Goal: Information Seeking & Learning: Check status

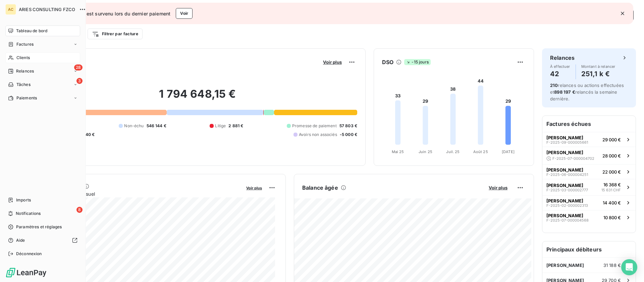
click at [18, 58] on span "Clients" at bounding box center [22, 58] width 13 height 6
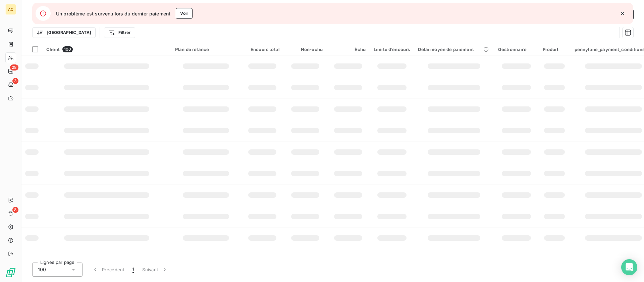
type input "kamg"
click at [625, 13] on icon "button" at bounding box center [622, 13] width 7 height 7
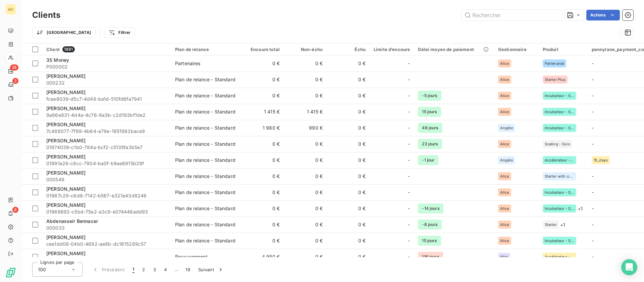
click at [621, 13] on div "Actions" at bounding box center [350, 15] width 565 height 11
click at [536, 17] on input "text" at bounding box center [511, 15] width 101 height 11
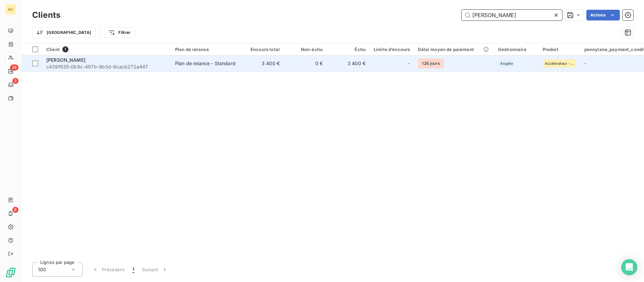
type input "[PERSON_NAME]"
click at [201, 60] on div "Plan de relance - Standard" at bounding box center [205, 63] width 60 height 7
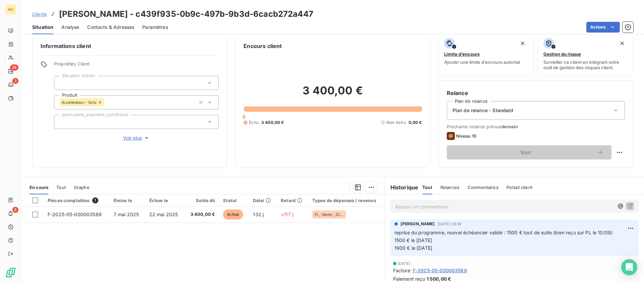
scroll to position [18, 0]
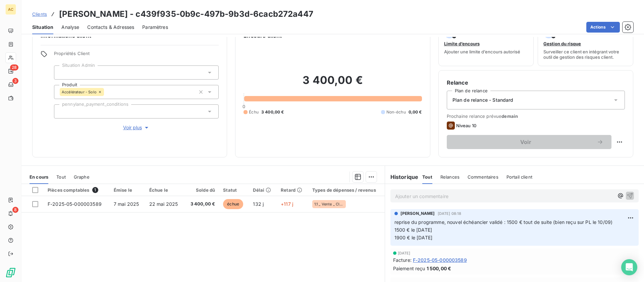
click at [63, 176] on span "Tout" at bounding box center [60, 176] width 9 height 5
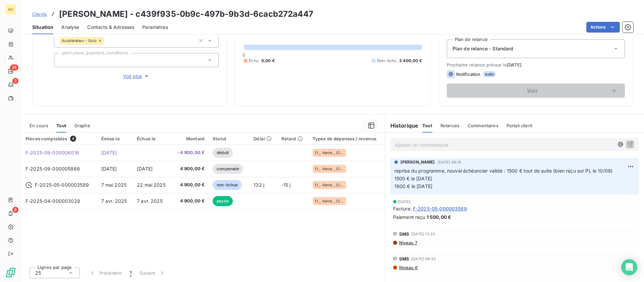
scroll to position [51, 0]
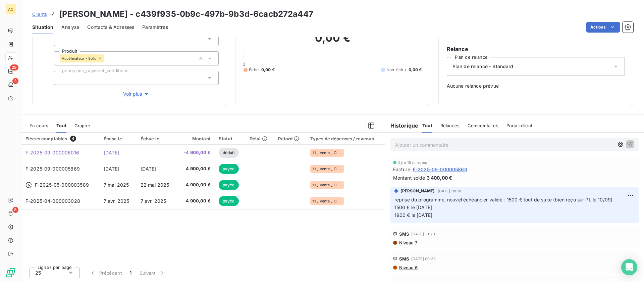
click at [37, 12] on span "Clients" at bounding box center [39, 13] width 15 height 5
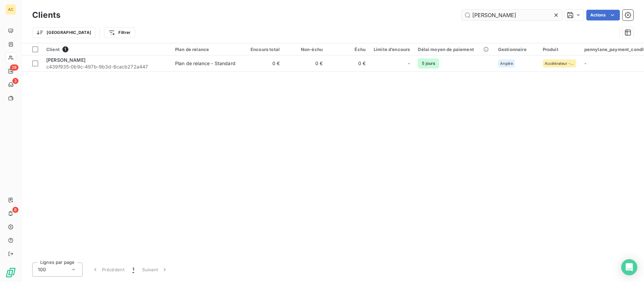
drag, startPoint x: 502, startPoint y: 17, endPoint x: 464, endPoint y: 12, distance: 38.6
click at [464, 12] on input "[PERSON_NAME]" at bounding box center [511, 15] width 101 height 11
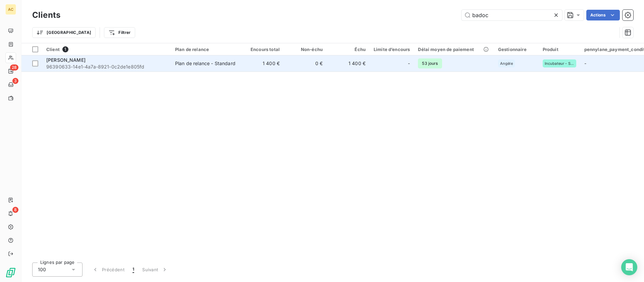
type input "badoc"
click at [152, 62] on div "[PERSON_NAME]" at bounding box center [106, 60] width 121 height 7
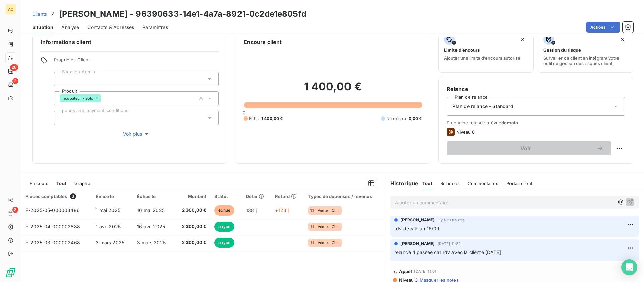
scroll to position [34, 0]
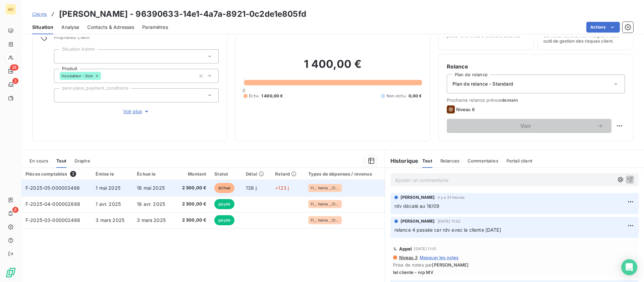
click at [189, 190] on span "2 300,00 €" at bounding box center [192, 187] width 28 height 7
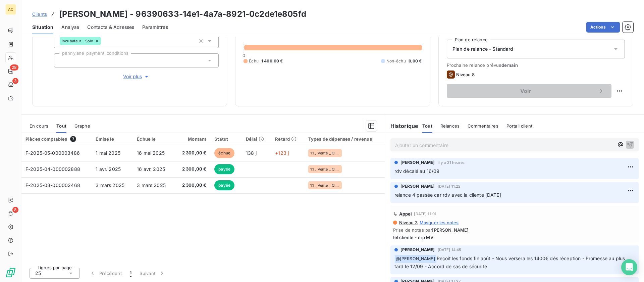
scroll to position [69, 0]
click at [116, 29] on span "Contacts & Adresses" at bounding box center [110, 27] width 47 height 7
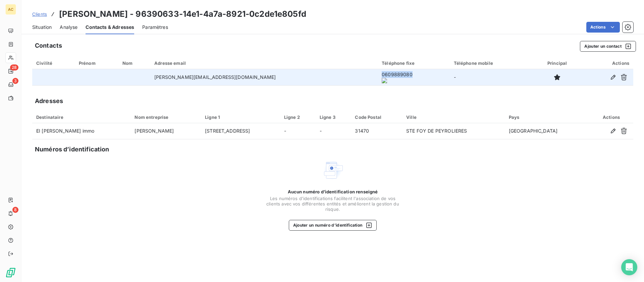
drag, startPoint x: 322, startPoint y: 78, endPoint x: 352, endPoint y: 79, distance: 29.9
click at [378, 79] on td "0609889080" at bounding box center [414, 77] width 72 height 16
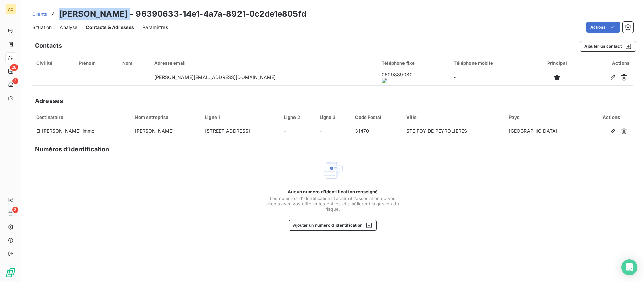
drag, startPoint x: 59, startPoint y: 13, endPoint x: 118, endPoint y: 16, distance: 58.8
click at [119, 16] on h3 "[PERSON_NAME] - 96390633-14e1-4a7a-8921-0c2de1e805fd" at bounding box center [182, 14] width 247 height 12
copy h3 "[PERSON_NAME]"
click at [38, 14] on span "Clients" at bounding box center [39, 13] width 15 height 5
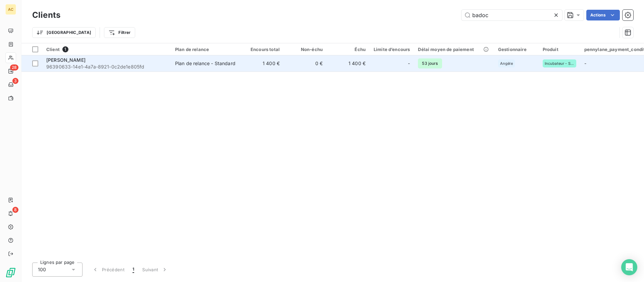
click at [90, 62] on div "[PERSON_NAME]" at bounding box center [106, 60] width 121 height 7
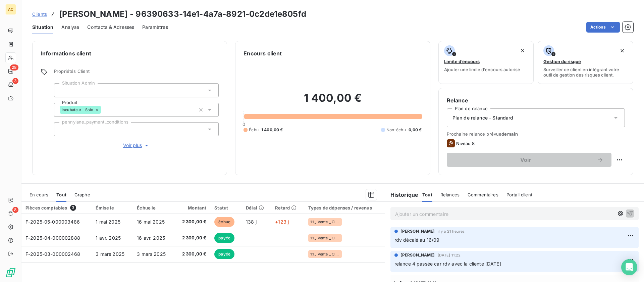
click at [127, 25] on span "Contacts & Adresses" at bounding box center [110, 27] width 47 height 7
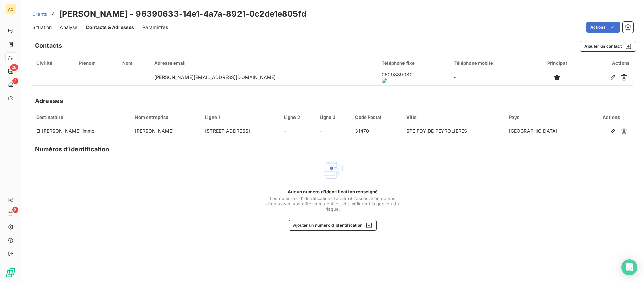
click at [355, 68] on onoff-telecom-ce-actions-button at bounding box center [355, 68] width 0 height 0
click at [42, 28] on span "Situation" at bounding box center [41, 27] width 19 height 7
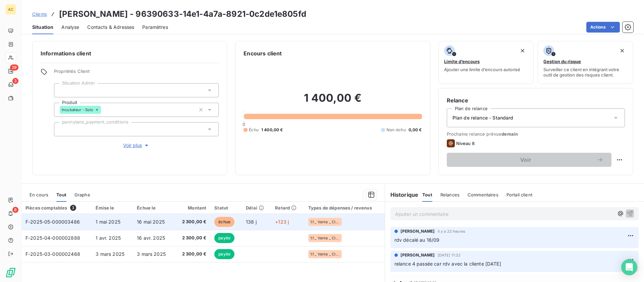
click at [108, 219] on span "1 mai 2025" at bounding box center [108, 222] width 25 height 6
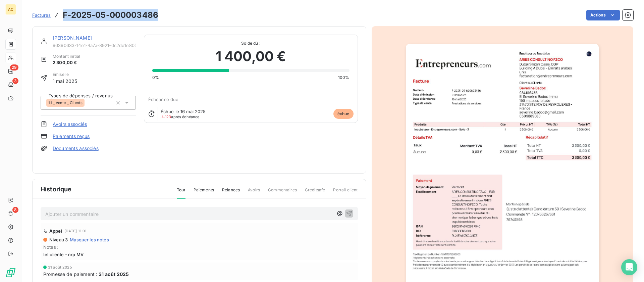
drag, startPoint x: 64, startPoint y: 15, endPoint x: 157, endPoint y: 15, distance: 92.9
click at [157, 15] on h3 "F-2025-05-000003486" at bounding box center [111, 15] width 96 height 12
copy h3 "F-2025-05-000003486"
click at [64, 36] on link "[PERSON_NAME]" at bounding box center [72, 38] width 39 height 6
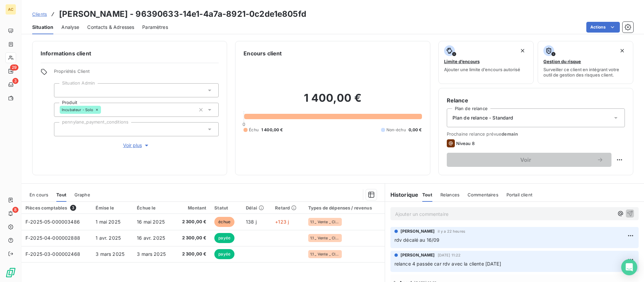
click at [118, 26] on span "Contacts & Adresses" at bounding box center [110, 27] width 47 height 7
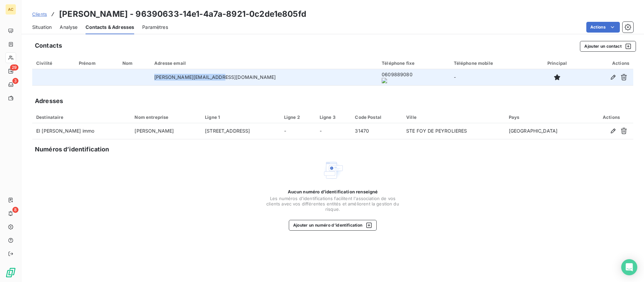
drag, startPoint x: 172, startPoint y: 76, endPoint x: 240, endPoint y: 79, distance: 67.8
click at [255, 78] on td "[PERSON_NAME][EMAIL_ADDRESS][DOMAIN_NAME]" at bounding box center [263, 77] width 227 height 16
copy td "[PERSON_NAME][EMAIL_ADDRESS][DOMAIN_NAME]"
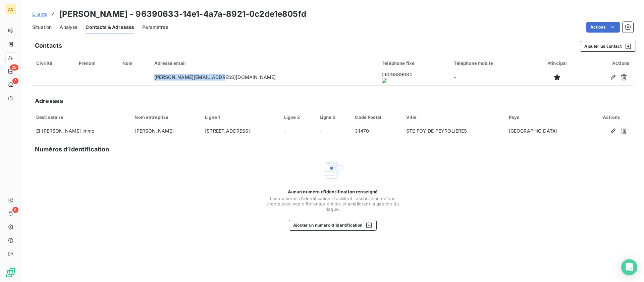
click at [44, 26] on span "Situation" at bounding box center [41, 27] width 19 height 7
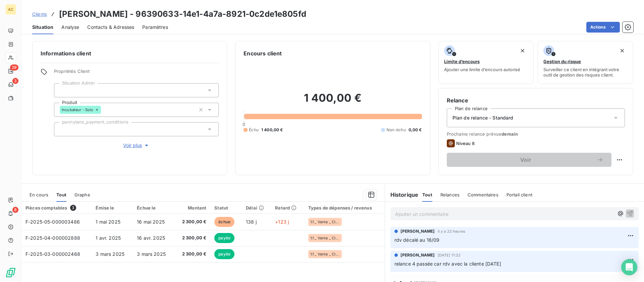
click at [432, 213] on p "Ajouter un commentaire ﻿" at bounding box center [504, 214] width 219 height 8
click at [585, 216] on p "rdv non honoré - tentative d'appel + sms et renvoi d'un mail" at bounding box center [504, 214] width 219 height 8
click at [627, 214] on icon "button" at bounding box center [630, 213] width 6 height 6
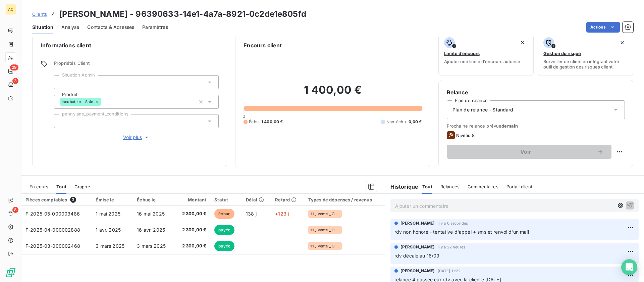
scroll to position [20, 0]
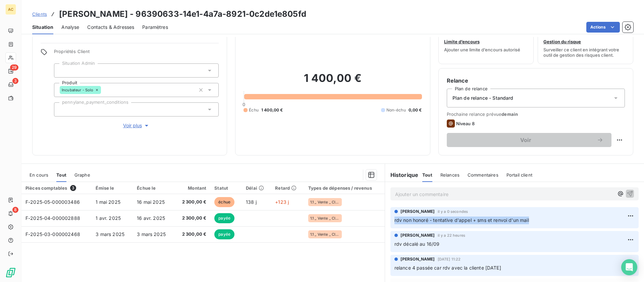
drag, startPoint x: 544, startPoint y: 223, endPoint x: 383, endPoint y: 223, distance: 161.0
click at [385, 223] on div "[PERSON_NAME] il y a 0 secondes rdv non honoré - tentative d'appel + sms et ren…" at bounding box center [514, 218] width 259 height 24
copy span "rdv non honoré - tentative d'appel + sms et renvoi d'un mail"
click at [420, 154] on div "Encours client 1 400,00 € 0 Échu 1 400,00 € Non-échu 0,00 €" at bounding box center [332, 88] width 195 height 134
click at [42, 14] on span "Clients" at bounding box center [39, 13] width 15 height 5
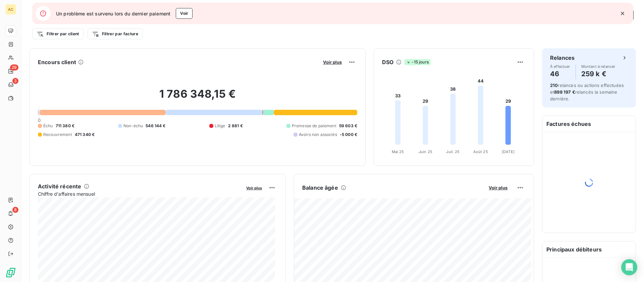
click at [622, 14] on icon "button" at bounding box center [622, 13] width 3 height 3
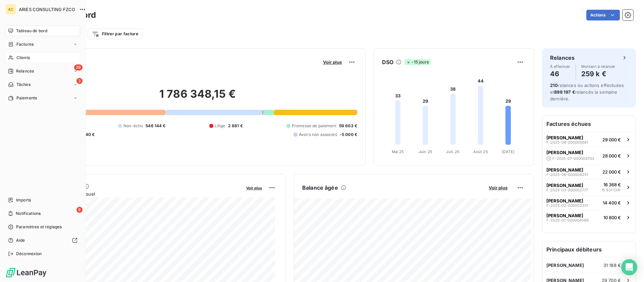
click at [17, 57] on span "Clients" at bounding box center [22, 58] width 13 height 6
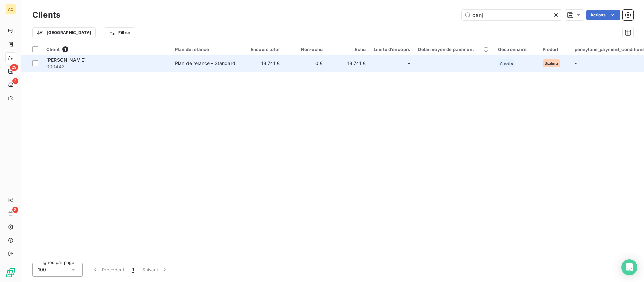
type input "danj"
click at [279, 65] on td "18 741 €" at bounding box center [262, 63] width 43 height 16
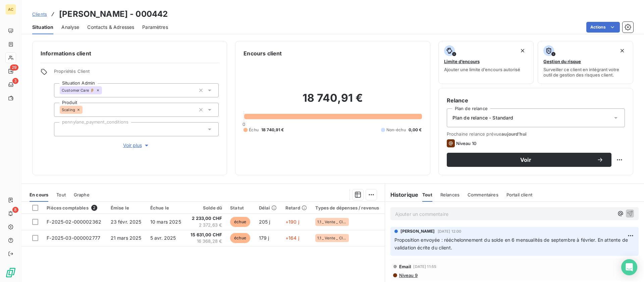
click at [61, 194] on span "Tout" at bounding box center [60, 194] width 9 height 5
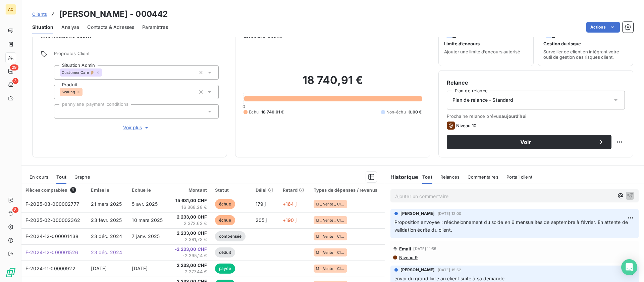
scroll to position [19, 0]
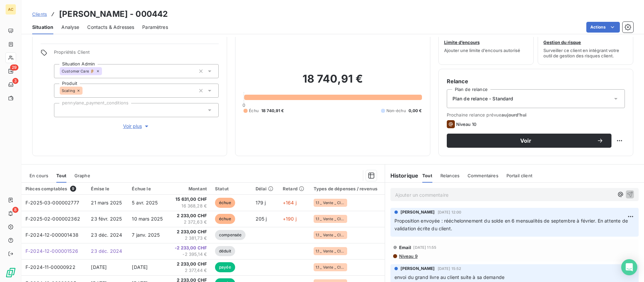
click at [410, 190] on p "Ajouter un commentaire ﻿" at bounding box center [504, 194] width 219 height 8
click at [405, 195] on span "probleme de différece d'encours entre LP et PL -" at bounding box center [450, 194] width 110 height 6
click at [435, 193] on span "problème de différece d'encours entre LP et PL -" at bounding box center [450, 194] width 110 height 6
click at [513, 194] on p "problème de différence d'encours entre LP et PL -" at bounding box center [504, 194] width 219 height 8
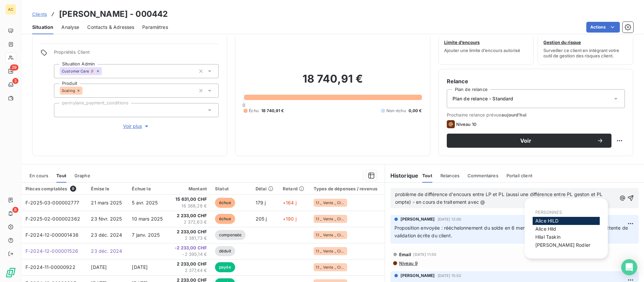
click at [562, 220] on div "Alice HILD" at bounding box center [566, 221] width 67 height 8
click at [539, 221] on span "Alice HILD" at bounding box center [546, 221] width 23 height 6
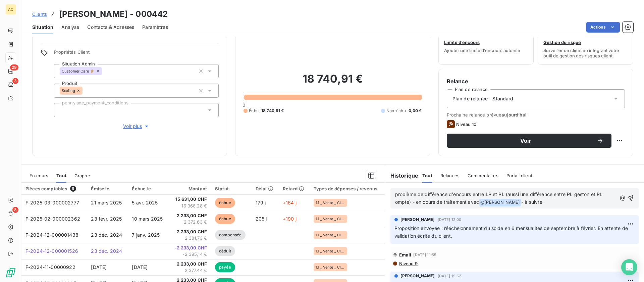
click at [584, 196] on span "problème de différence d'encours entre LP et PL (aussi une différence entre PL …" at bounding box center [499, 197] width 209 height 13
click at [395, 201] on span "problème de différence d'encours entre LP et PL (aussi une différence entre PL …" at bounding box center [500, 197] width 210 height 13
click at [409, 201] on span "problème de différence d'encours entre LP et PL (aussi une différence entre PL …" at bounding box center [500, 197] width 210 height 13
click at [541, 203] on p "problème de différence d'encours entre LP et PL (aussi une différence entre PL …" at bounding box center [505, 198] width 221 height 16
click at [395, 194] on span "problème de différence d'encours entre LP et PL (aussi une différence entre PL …" at bounding box center [500, 197] width 210 height 13
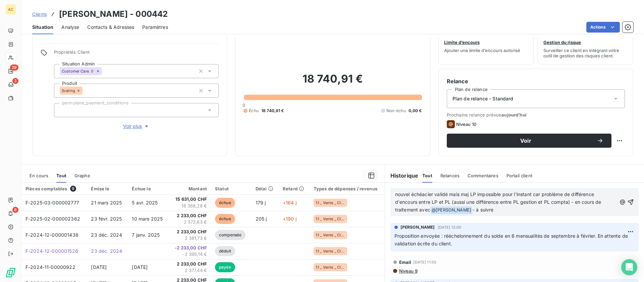
click at [423, 194] on span "nouvel échéacier validé mais maj LP impossible pour l'instant car problème de d…" at bounding box center [499, 201] width 208 height 21
click at [451, 201] on span "nouvel échéancier validé mais maj LP impossible pour l'instant car problème de …" at bounding box center [499, 201] width 208 height 21
click at [504, 207] on p "nouvel échéancier validé mais maj LP impossible pour l'instant car problème de …" at bounding box center [505, 201] width 221 height 23
click at [628, 200] on icon "button" at bounding box center [631, 202] width 6 height 6
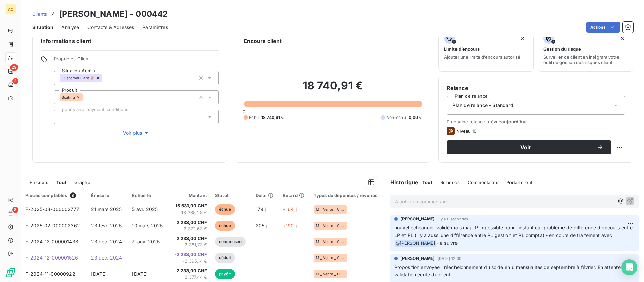
scroll to position [0, 0]
